Goal: Navigation & Orientation: Find specific page/section

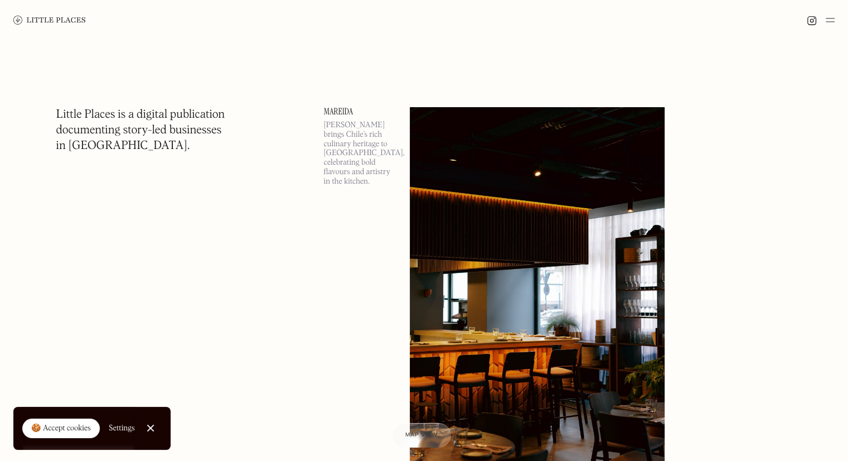
click at [151, 428] on div at bounding box center [150, 427] width 7 height 7
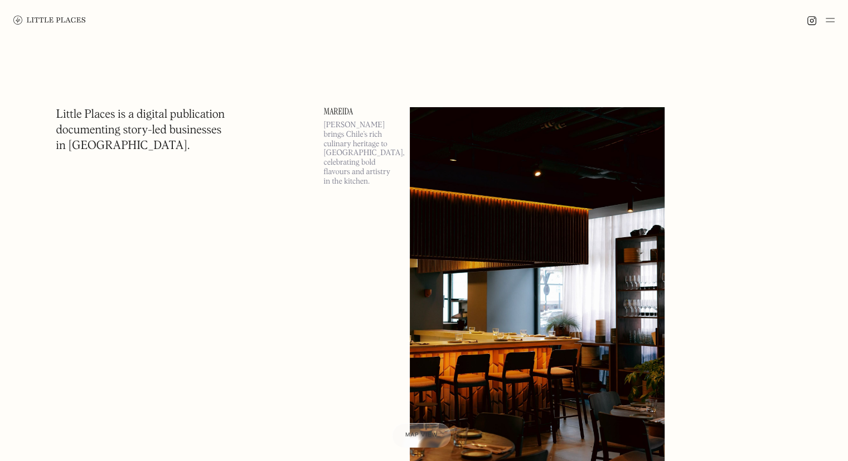
click at [834, 24] on img at bounding box center [830, 19] width 9 height 13
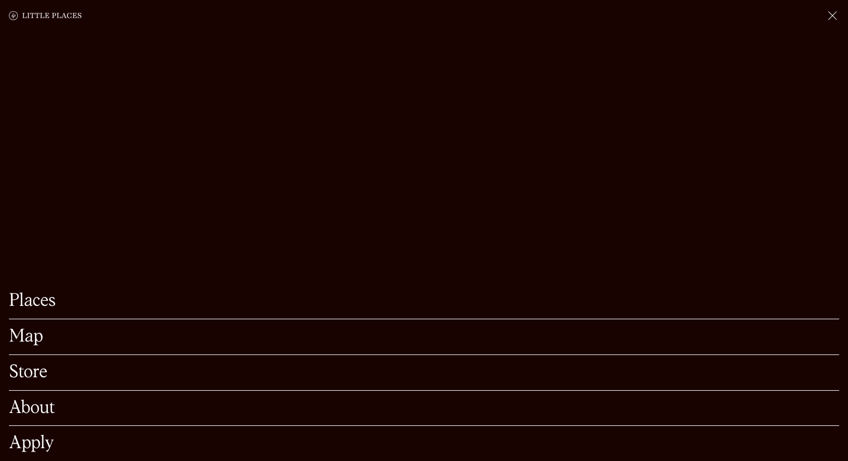
click at [828, 16] on img at bounding box center [832, 15] width 13 height 13
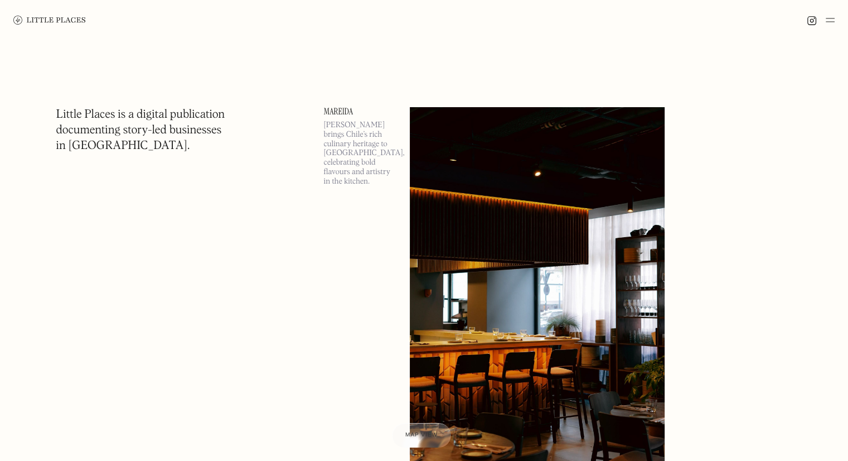
click at [829, 18] on img at bounding box center [830, 19] width 9 height 13
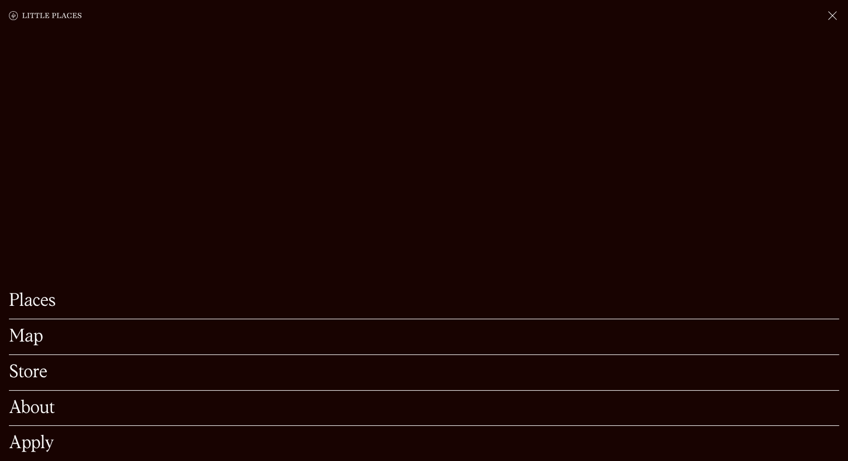
click at [28, 328] on link "Map" at bounding box center [424, 336] width 830 height 17
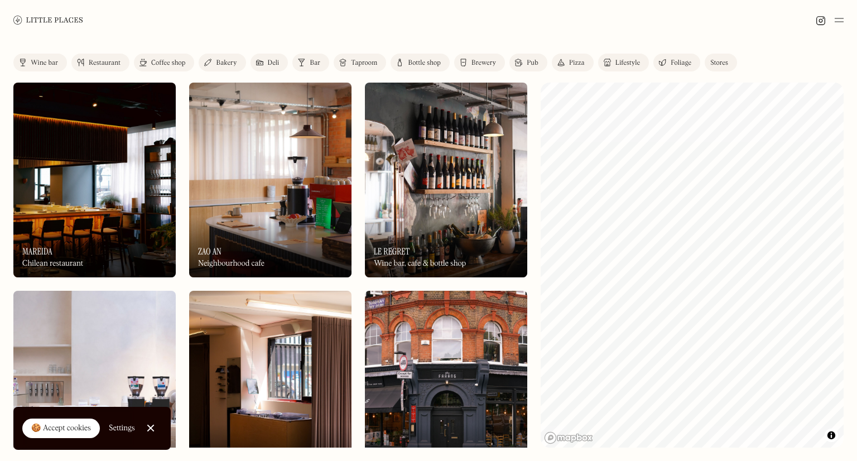
click at [103, 62] on div "Restaurant" at bounding box center [105, 63] width 32 height 7
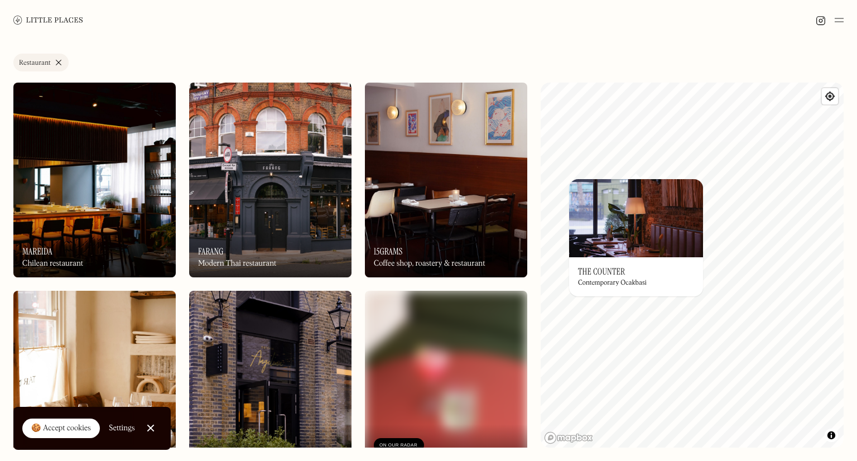
click at [529, 221] on div "Label Restaurant Wine bar Restaurant Coffee shop Bakery Deli Bar Taproom Bottle…" at bounding box center [428, 250] width 857 height 421
click at [527, 195] on div "Label Restaurant Wine bar Restaurant Coffee shop Bakery Deli Bar Taproom Bottle…" at bounding box center [428, 250] width 857 height 421
click at [527, 201] on img at bounding box center [446, 180] width 162 height 195
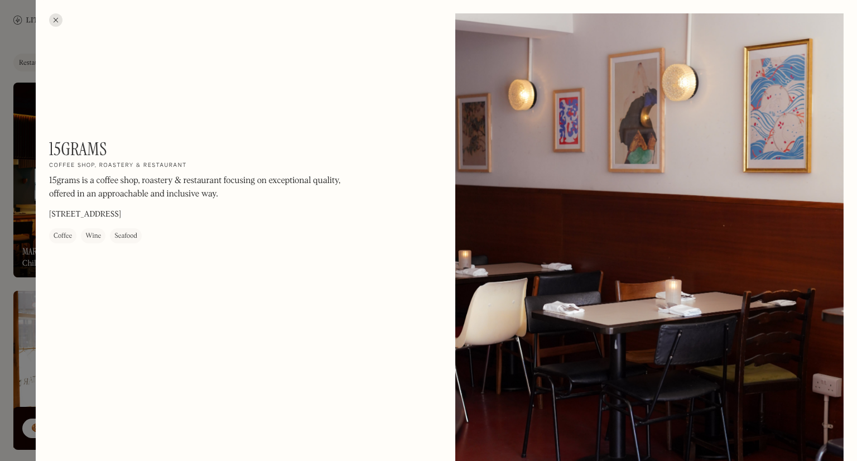
click at [51, 21] on div at bounding box center [55, 19] width 13 height 13
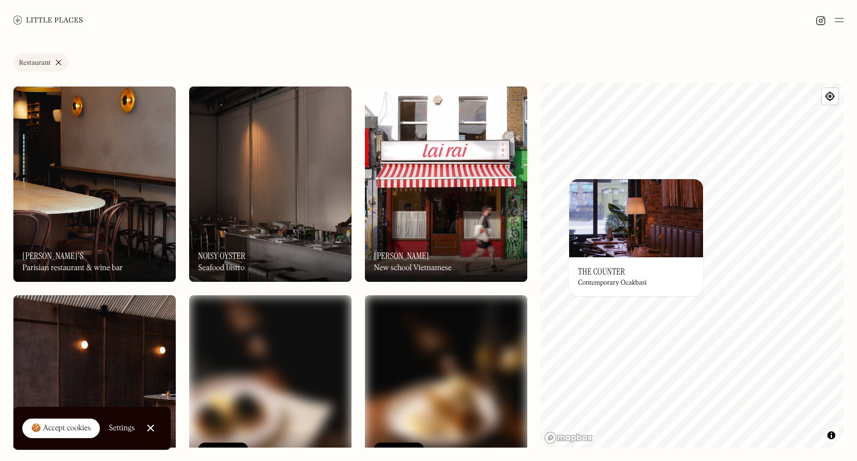
scroll to position [411, 0]
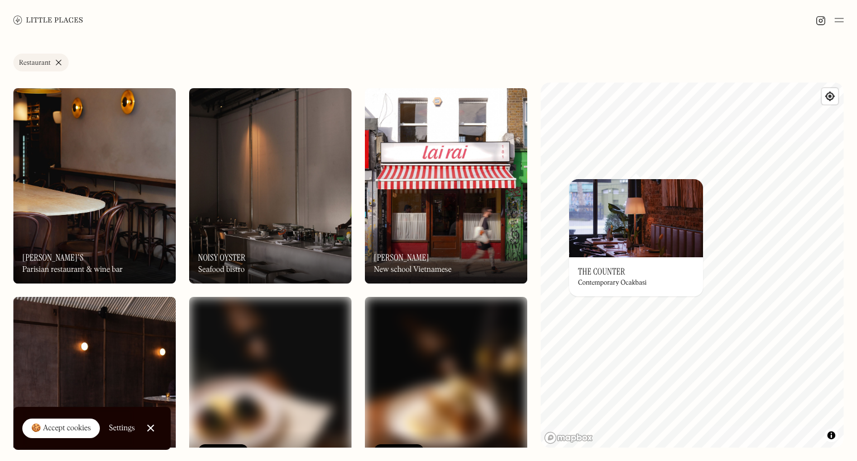
click at [150, 424] on link "Close Cookie Popup" at bounding box center [150, 428] width 22 height 22
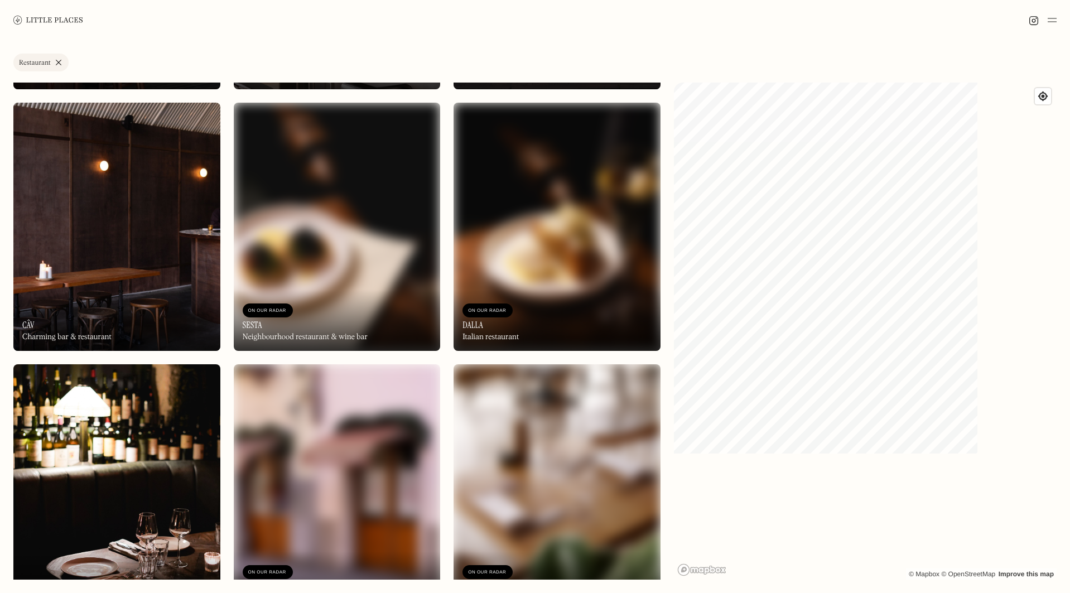
scroll to position [923, 0]
